Goal: Obtain resource: Download file/media

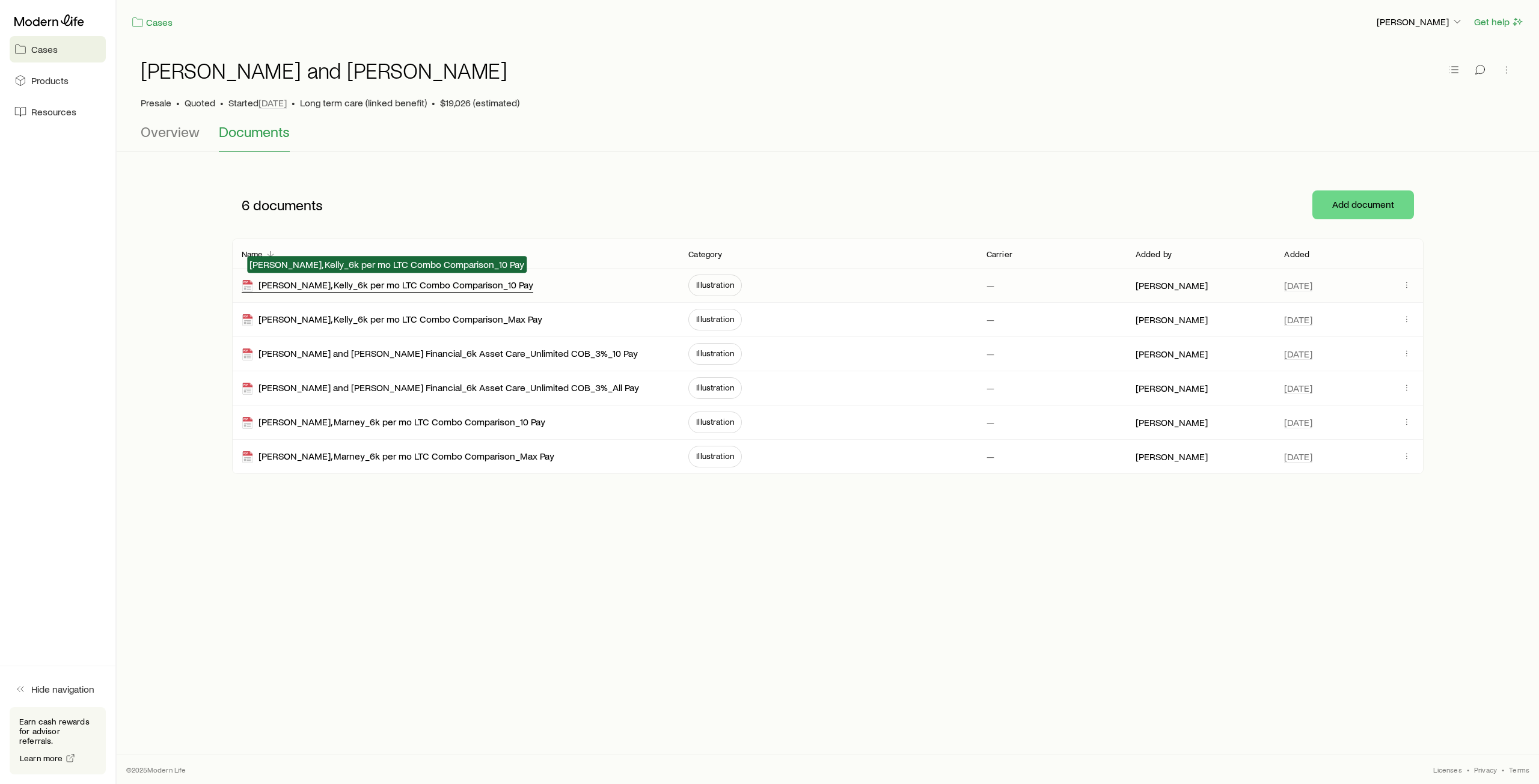
click at [408, 288] on div "[PERSON_NAME], Kelly_6k per mo LTC Combo Comparison_10 Pay" at bounding box center [387, 286] width 291 height 14
click at [705, 287] on span "Illustration" at bounding box center [715, 285] width 38 height 10
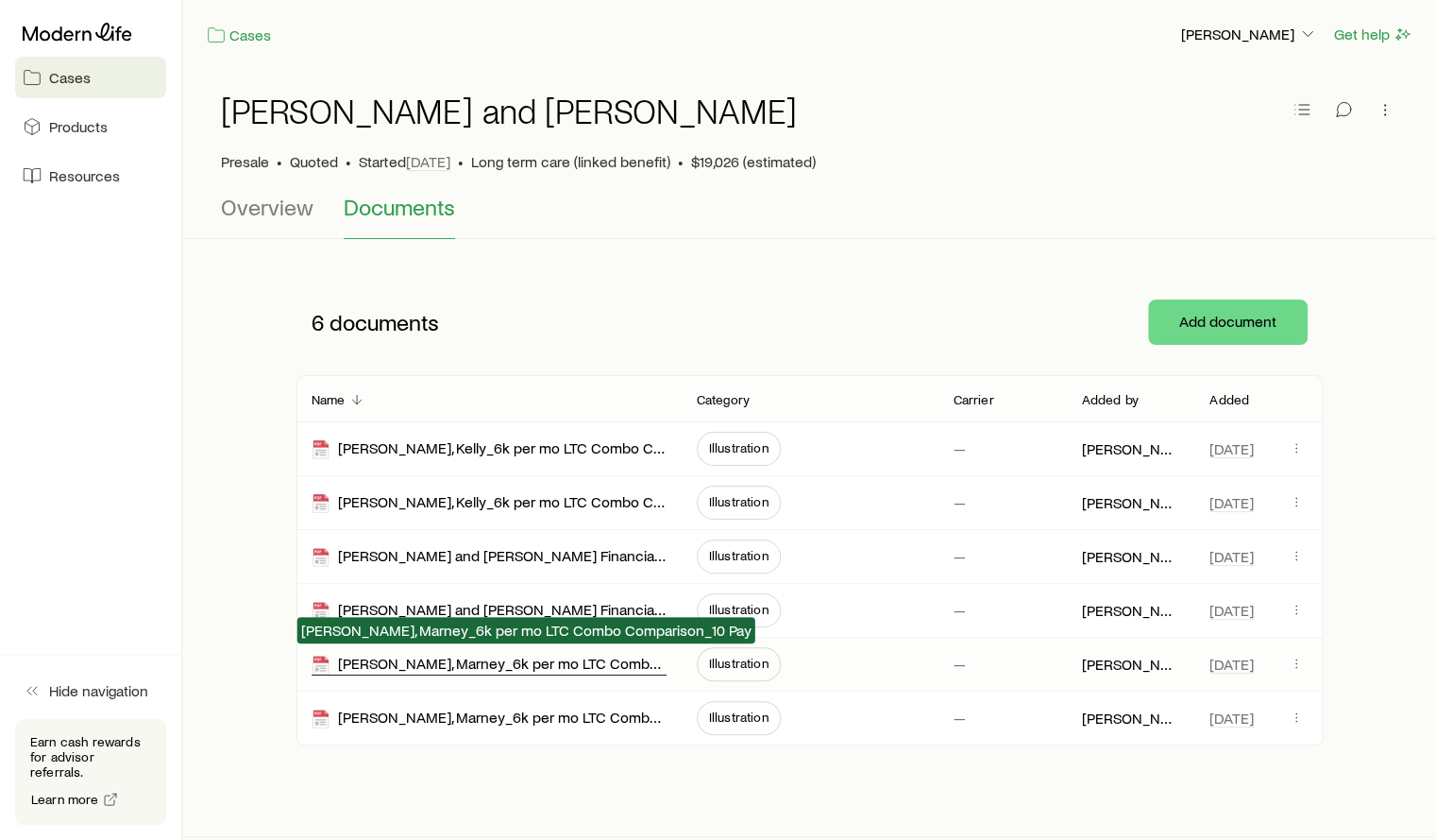
click at [502, 664] on div "[PERSON_NAME], Marney_6k per mo LTC Combo Comparison_10 Pay" at bounding box center [489, 664] width 355 height 21
